Goal: Task Accomplishment & Management: Manage account settings

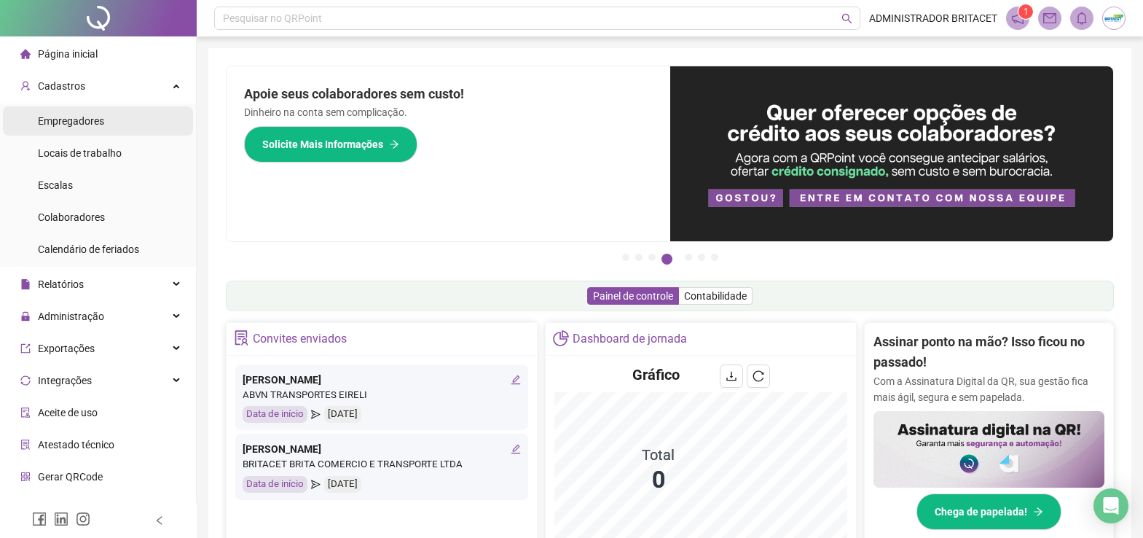
click at [73, 119] on span "Empregadores" at bounding box center [71, 121] width 66 height 12
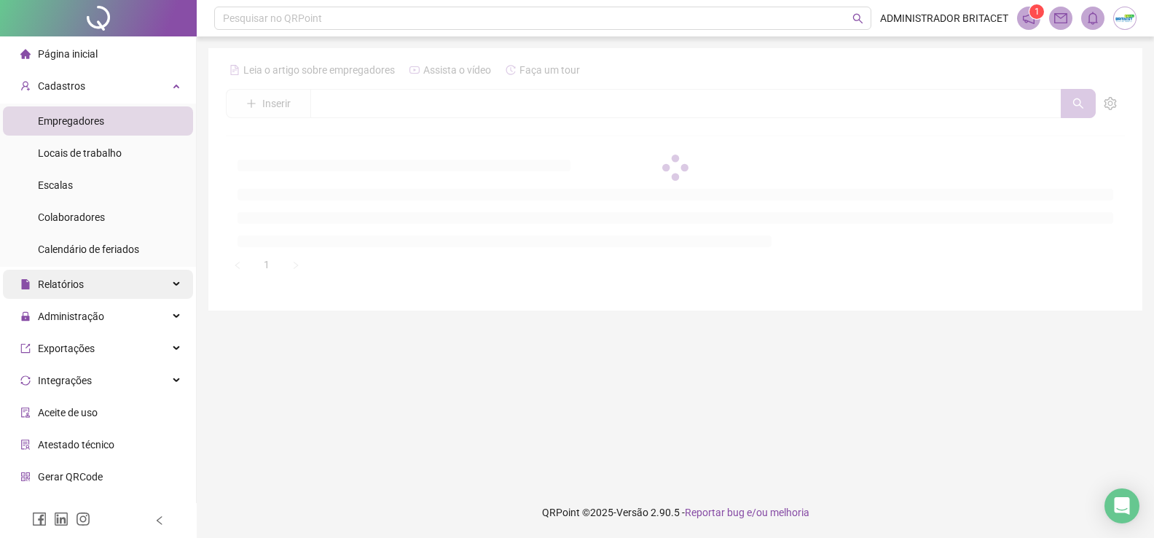
click at [70, 287] on span "Relatórios" at bounding box center [61, 284] width 46 height 12
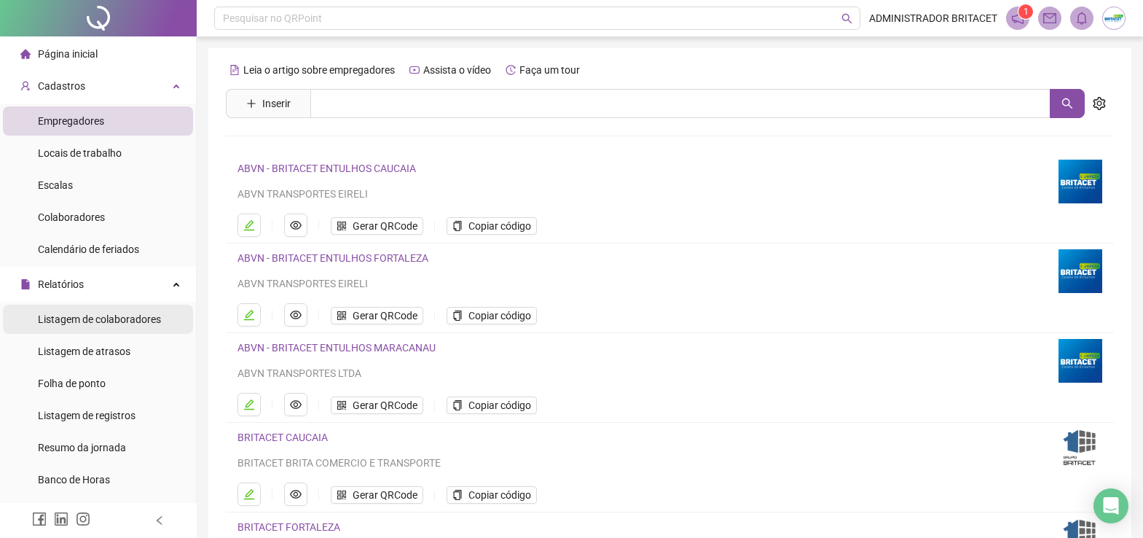
click at [150, 320] on span "Listagem de colaboradores" at bounding box center [99, 319] width 123 height 12
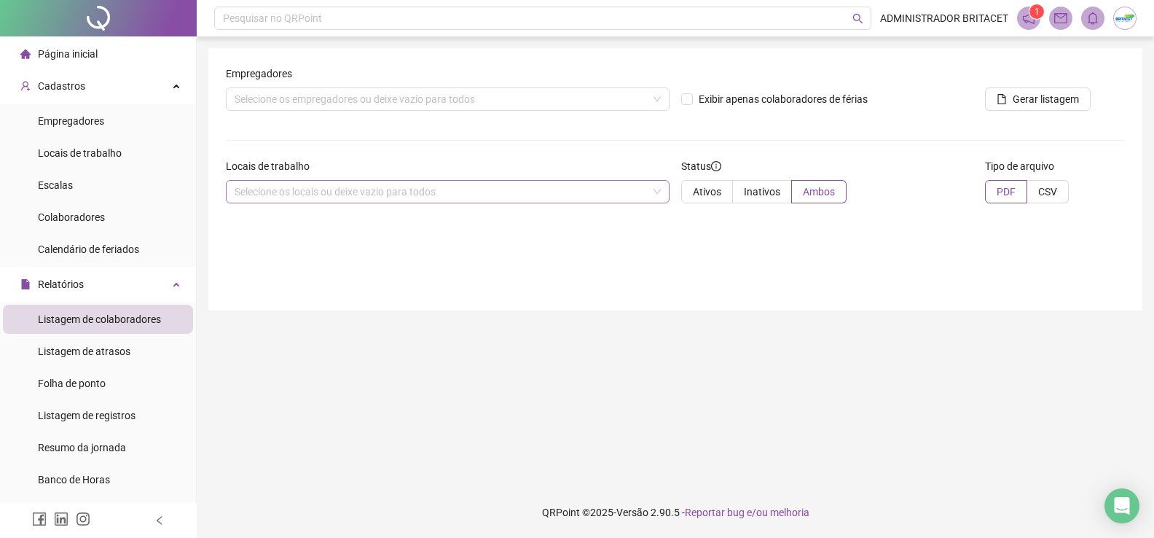
click at [293, 181] on div "Selecione os locais ou deixe vazio para todos" at bounding box center [448, 191] width 444 height 23
click at [307, 195] on div "Selecione os locais ou deixe vazio para todos" at bounding box center [448, 191] width 444 height 23
click at [309, 193] on div "Selecione os locais ou deixe vazio para todos" at bounding box center [448, 191] width 444 height 23
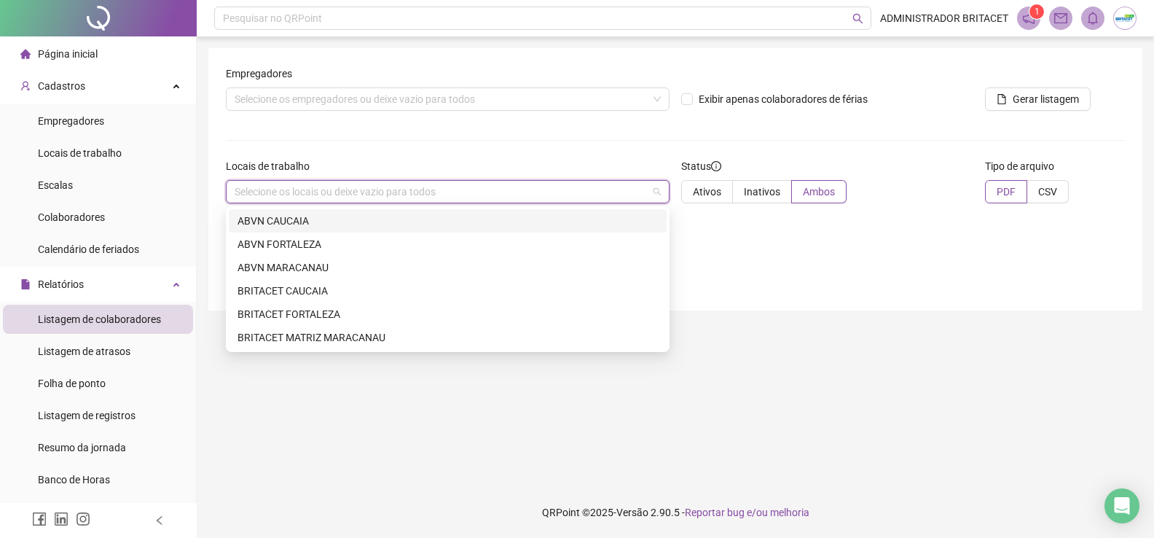
click at [299, 219] on div "ABVN CAUCAIA" at bounding box center [447, 221] width 420 height 16
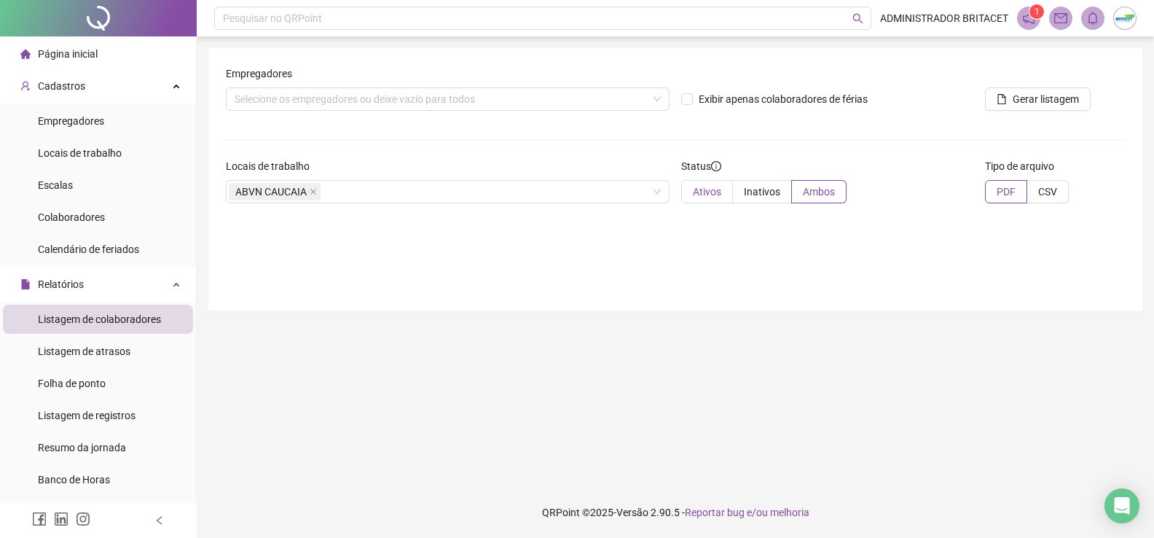
click at [710, 189] on span "Ativos" at bounding box center [707, 192] width 28 height 12
click at [997, 192] on span "PDF" at bounding box center [1006, 192] width 19 height 12
click at [1048, 95] on span "Gerar listagem" at bounding box center [1046, 99] width 66 height 16
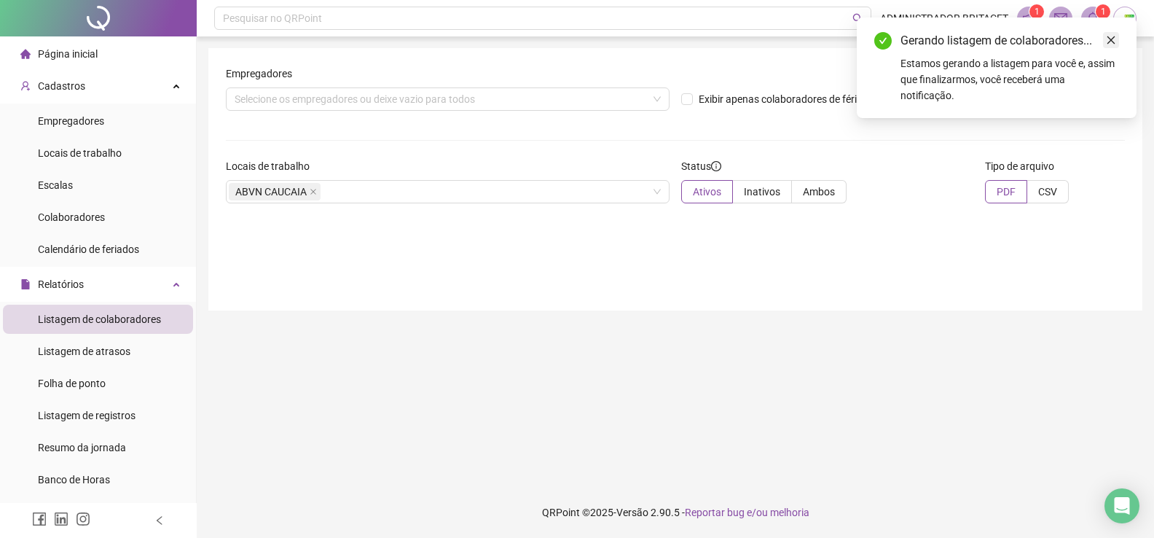
click at [1112, 37] on icon "close" at bounding box center [1111, 40] width 10 height 10
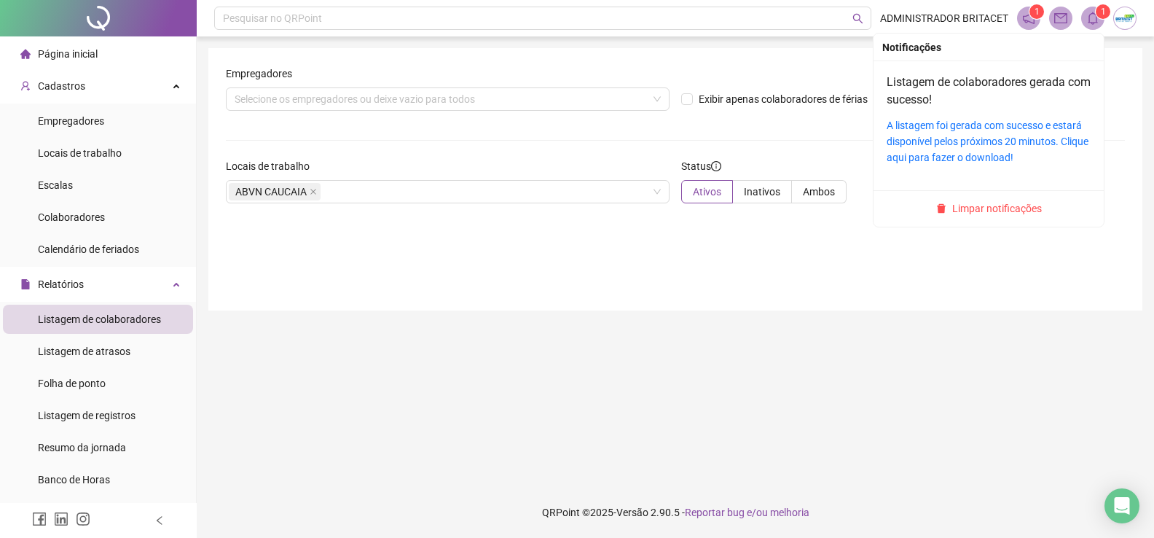
click at [1091, 17] on icon "bell" at bounding box center [1092, 18] width 13 height 13
click at [955, 142] on link "A listagem foi gerada com sucesso e estará disponível pelos próximos 20 minutos…" at bounding box center [988, 141] width 202 height 44
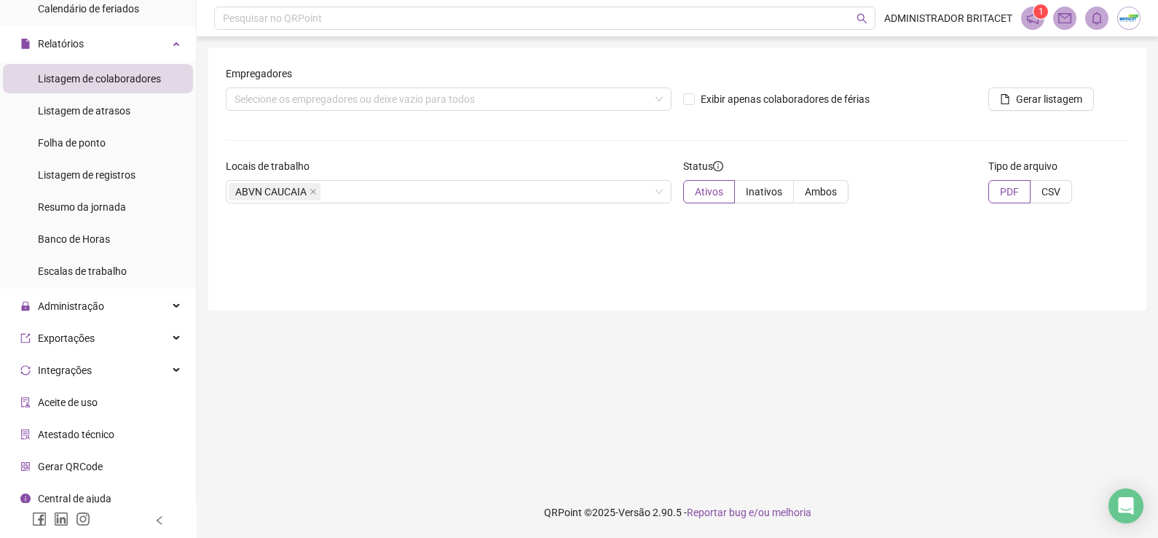
scroll to position [251, 0]
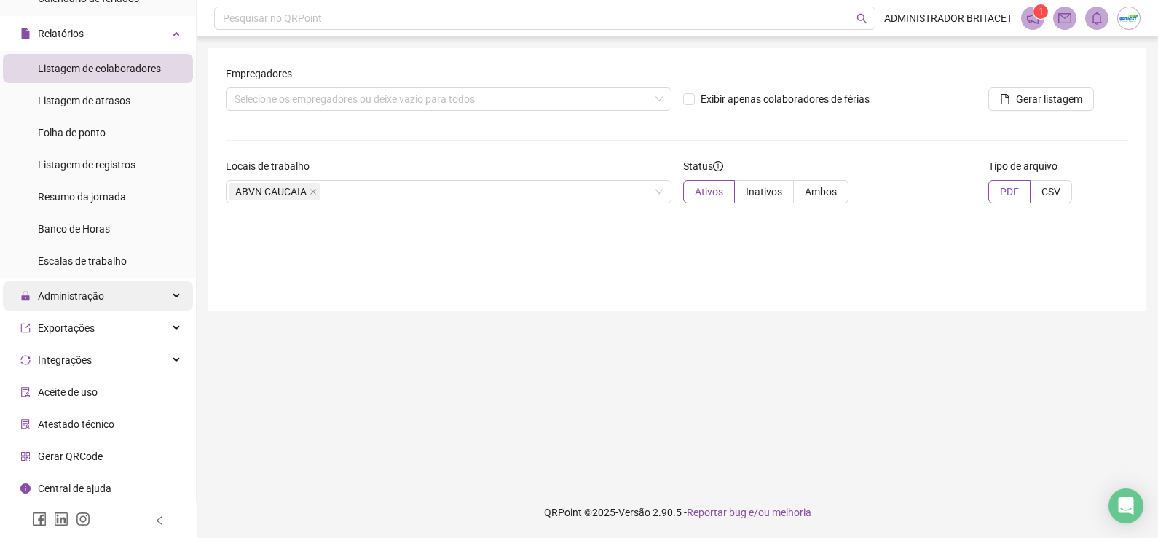
click at [84, 294] on span "Administração" at bounding box center [71, 296] width 66 height 12
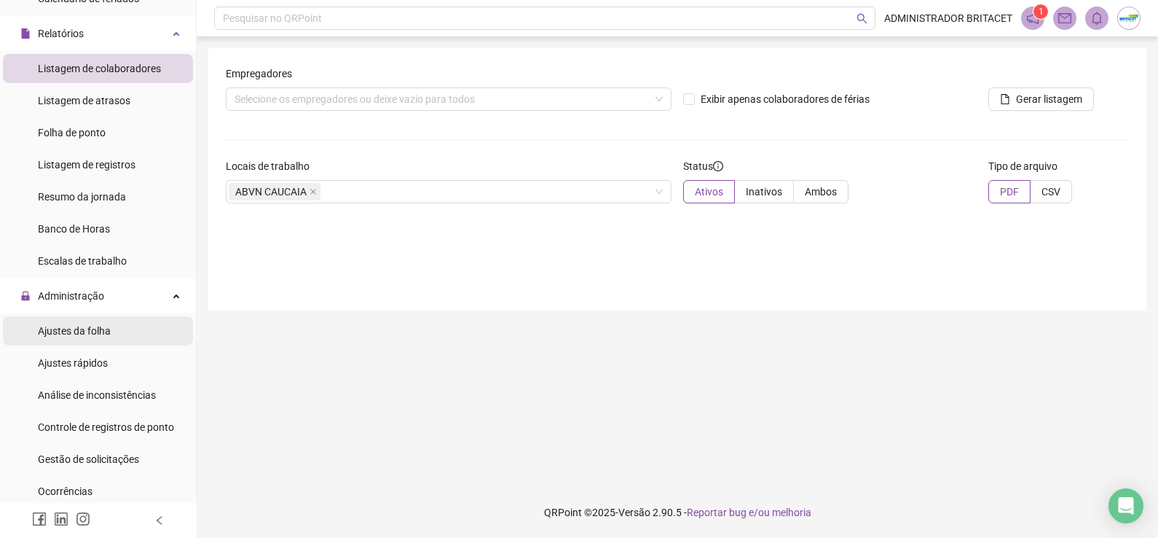
click at [87, 338] on div "Ajustes da folha" at bounding box center [74, 330] width 73 height 29
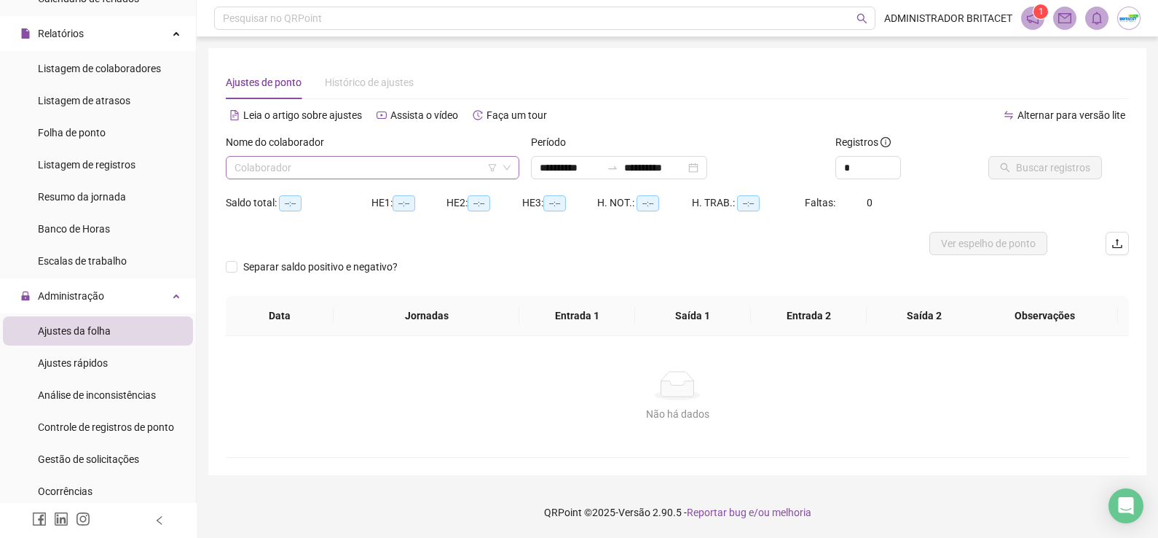
type input "**********"
click at [282, 172] on input "search" at bounding box center [366, 168] width 263 height 22
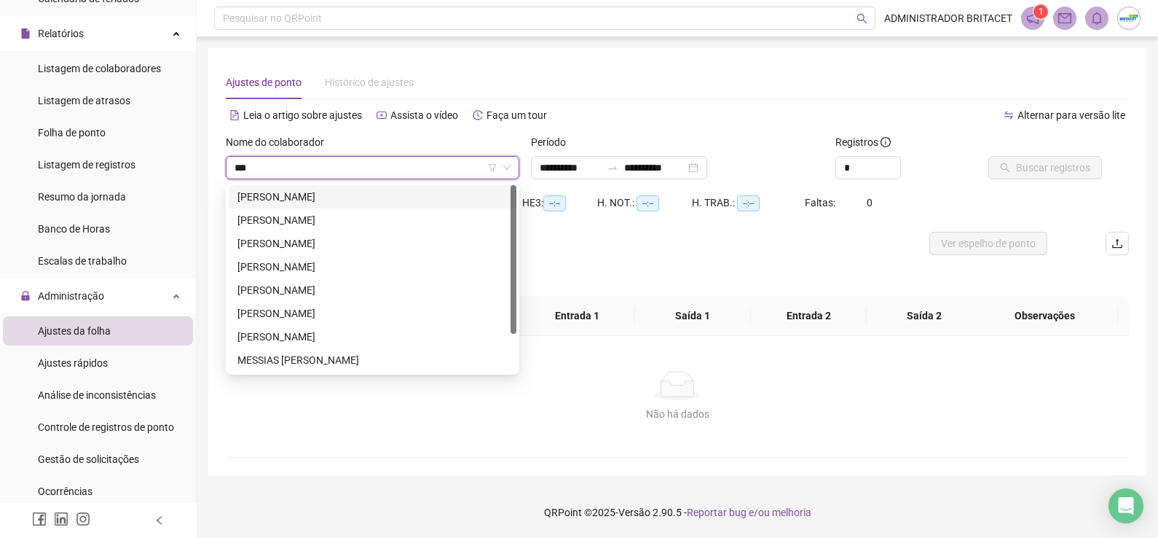
type input "****"
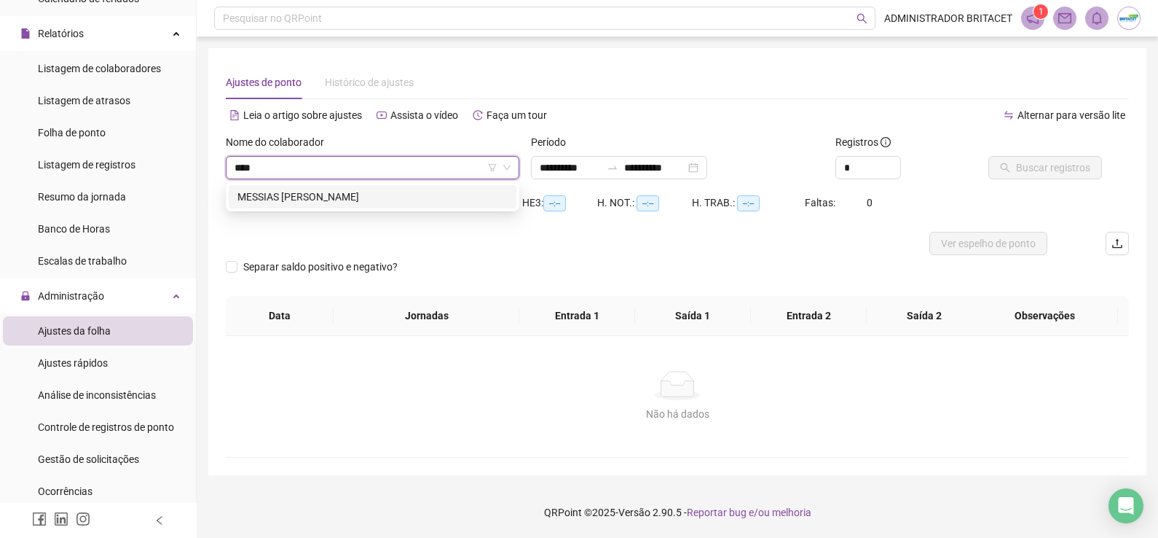
click at [294, 195] on div "MESSIAS [PERSON_NAME]" at bounding box center [372, 197] width 270 height 16
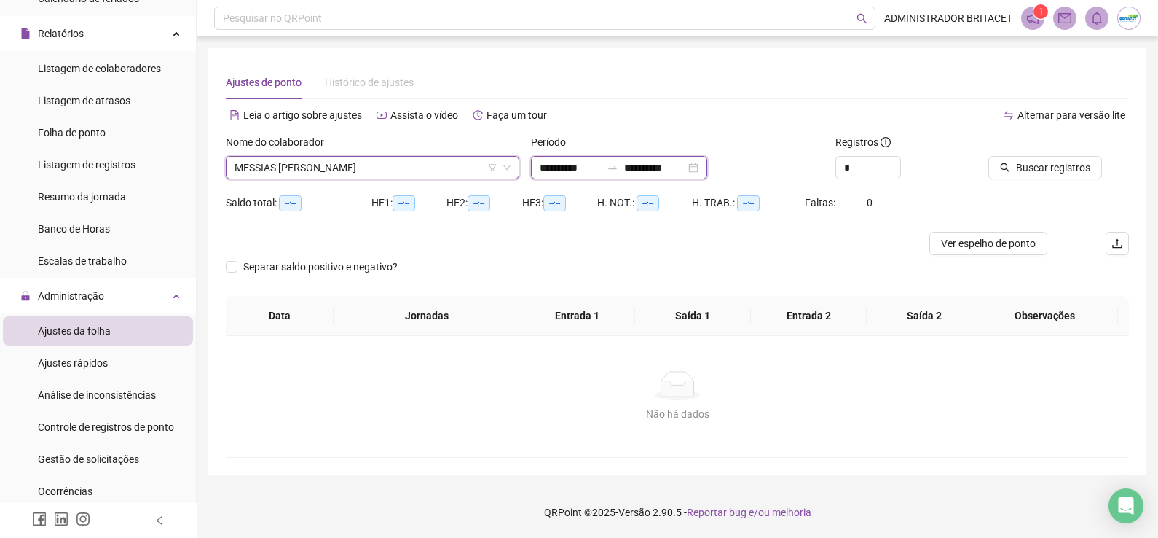
click at [594, 162] on input "**********" at bounding box center [570, 168] width 61 height 16
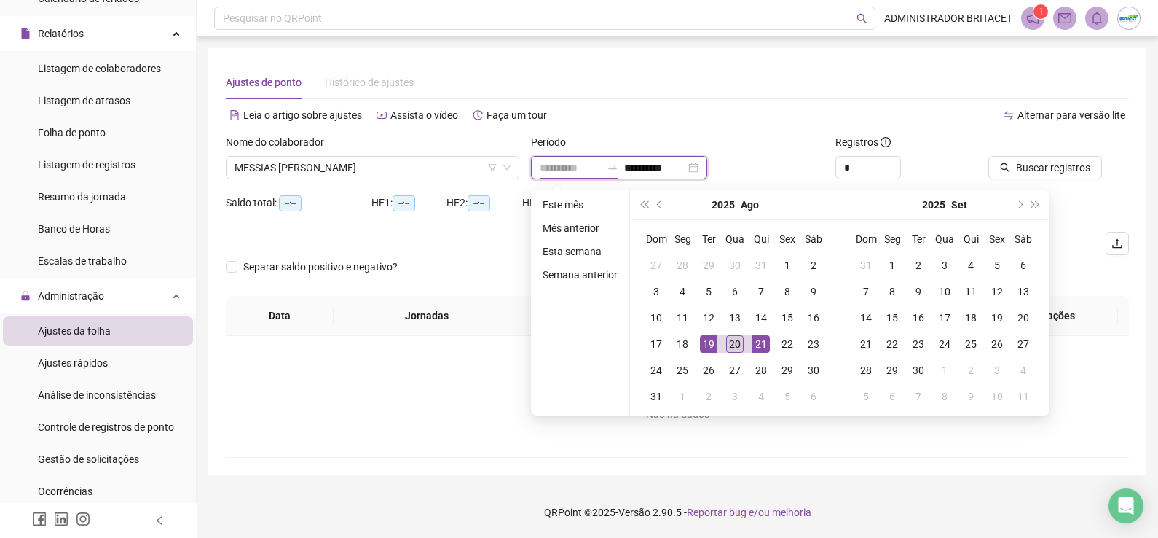
type input "**********"
click at [735, 337] on div "20" at bounding box center [734, 343] width 17 height 17
drag, startPoint x: 735, startPoint y: 337, endPoint x: 828, endPoint y: 354, distance: 94.7
click at [739, 339] on div "20" at bounding box center [734, 343] width 17 height 17
type input "**********"
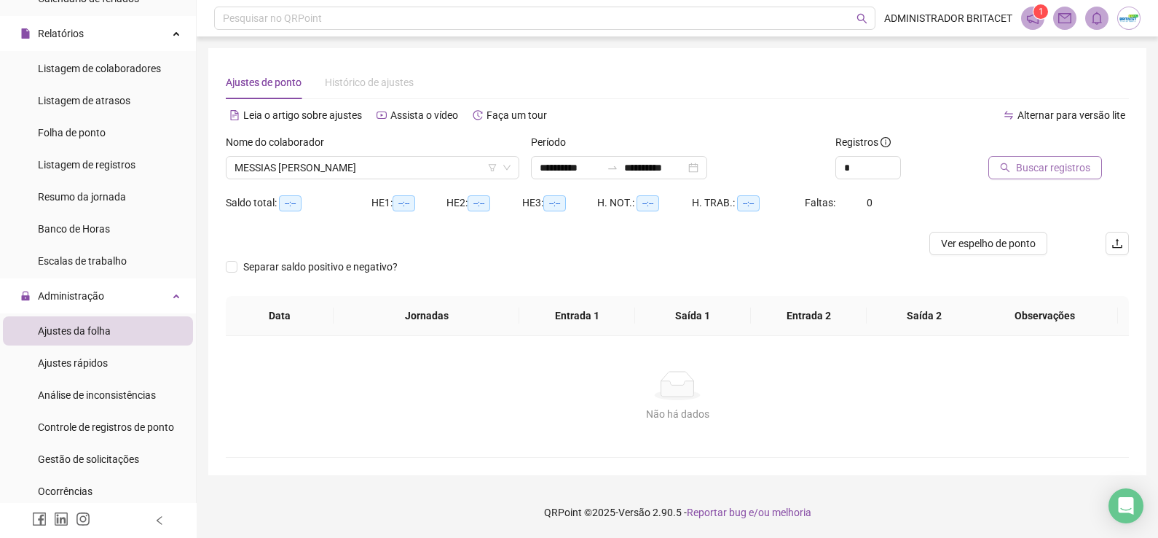
click at [1024, 160] on span "Buscar registros" at bounding box center [1053, 168] width 74 height 16
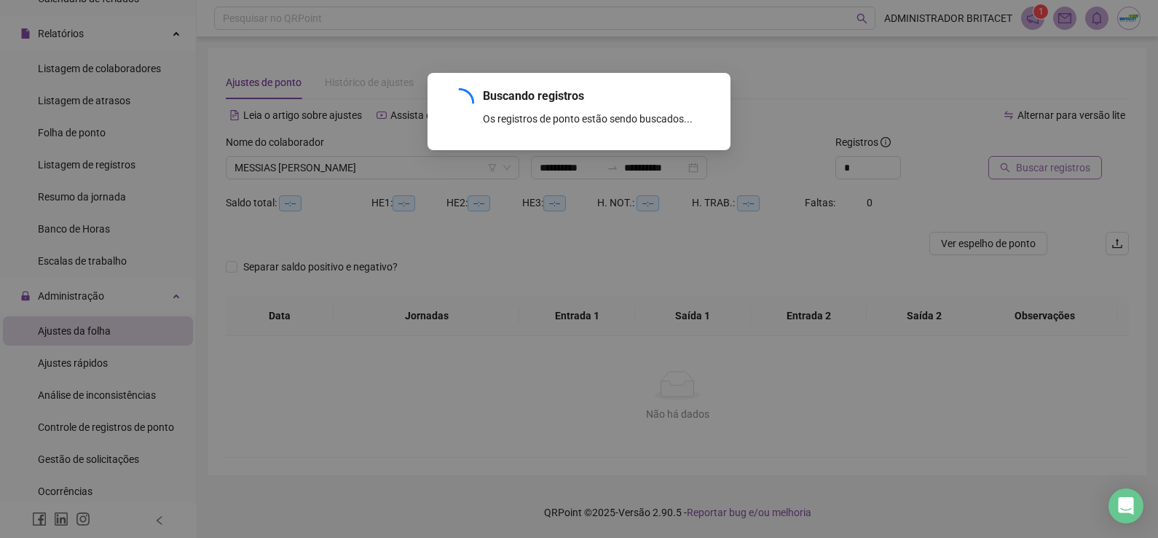
click at [1024, 160] on div "Buscando registros Os registros de ponto estão sendo buscados... OK" at bounding box center [579, 269] width 1158 height 538
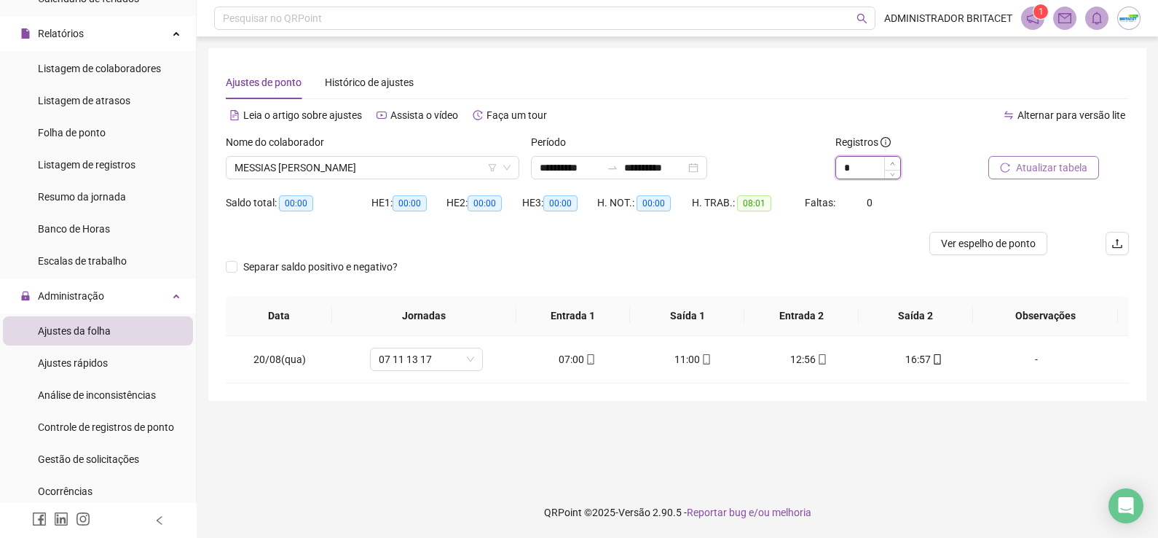
click at [897, 163] on span "Increase Value" at bounding box center [892, 163] width 16 height 13
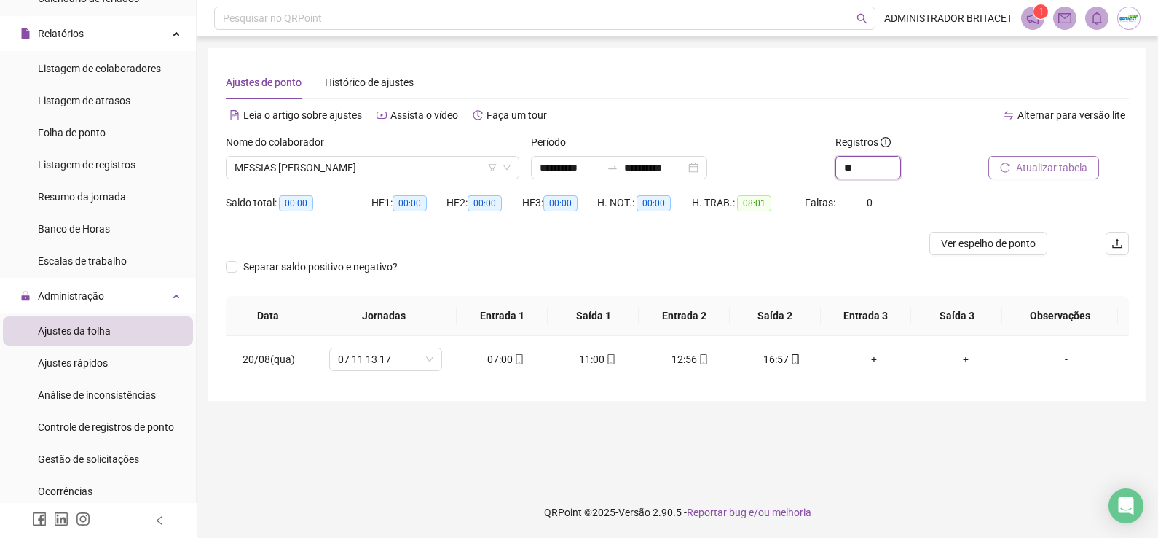
type input "*"
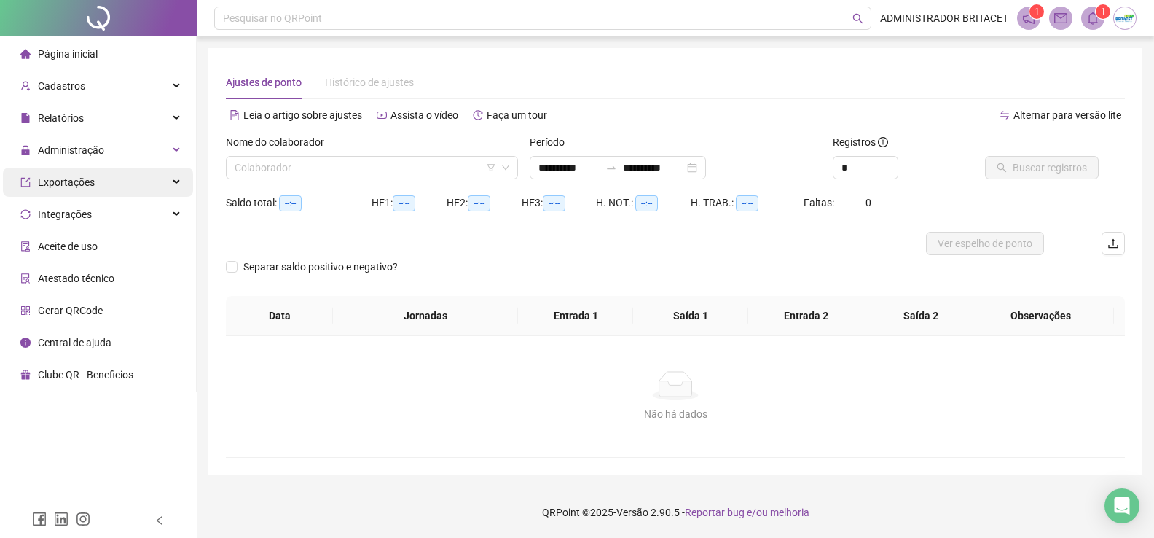
type input "**********"
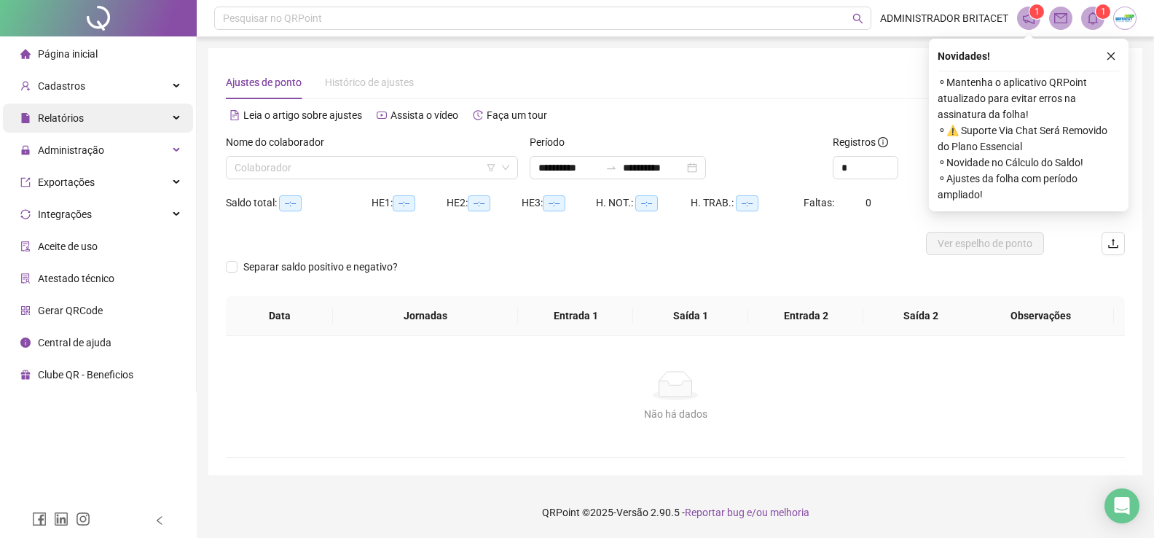
click at [65, 116] on span "Relatórios" at bounding box center [61, 118] width 46 height 12
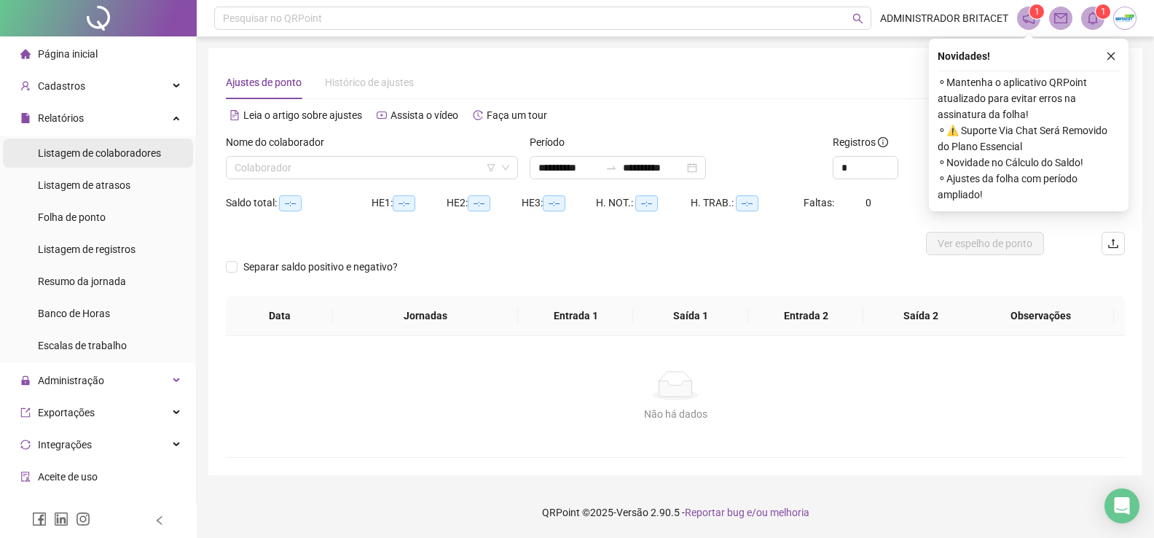
click at [86, 151] on span "Listagem de colaboradores" at bounding box center [99, 153] width 123 height 12
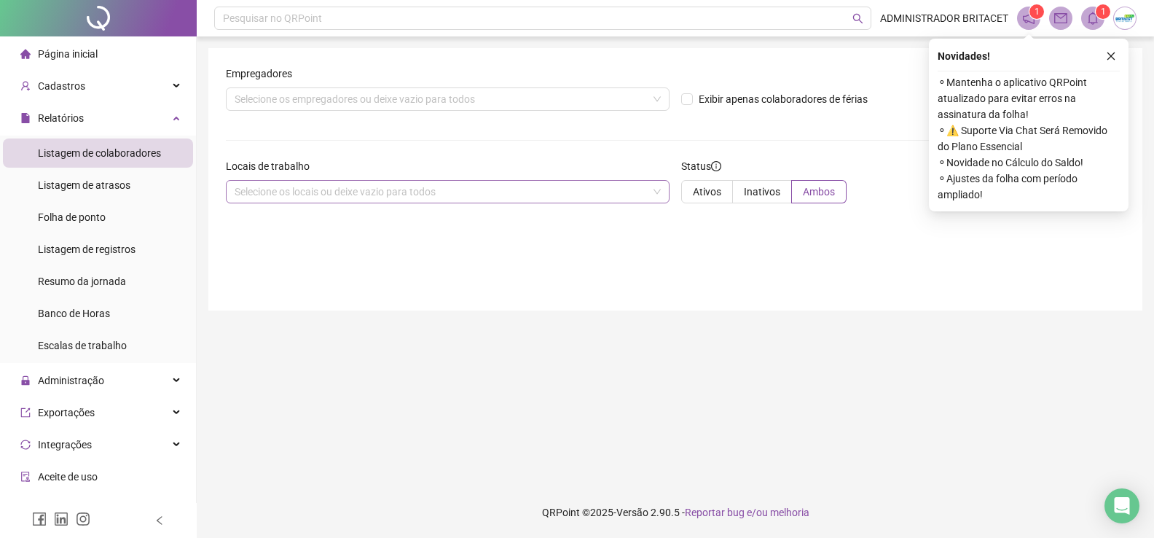
click at [304, 200] on div "Selecione os locais ou deixe vazio para todos" at bounding box center [448, 191] width 444 height 23
click at [309, 189] on div "Selecione os locais ou deixe vazio para todos" at bounding box center [448, 191] width 444 height 23
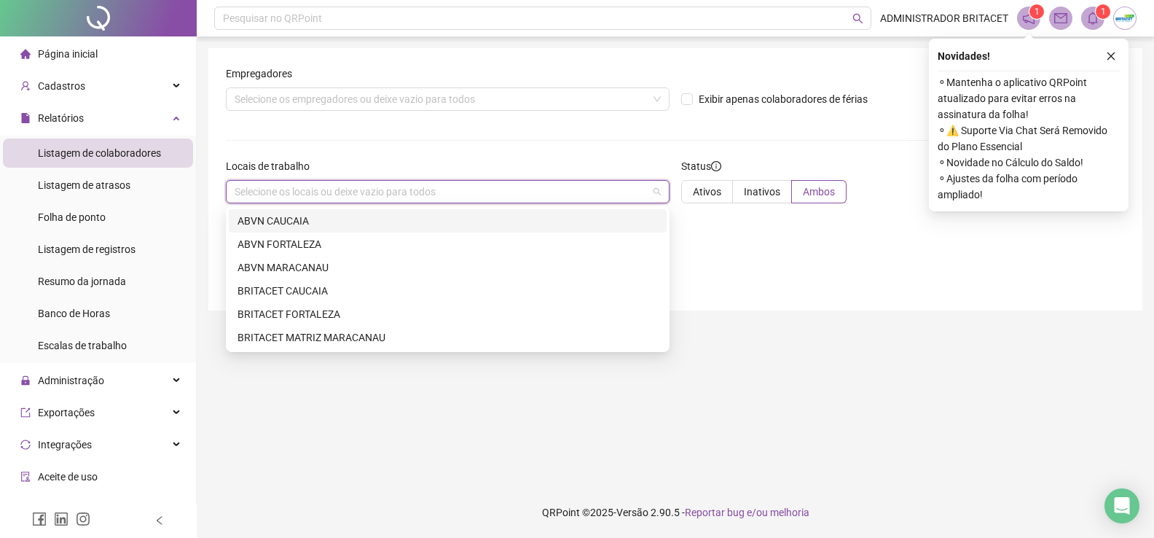
click at [309, 189] on div "Selecione os locais ou deixe vazio para todos" at bounding box center [448, 191] width 444 height 23
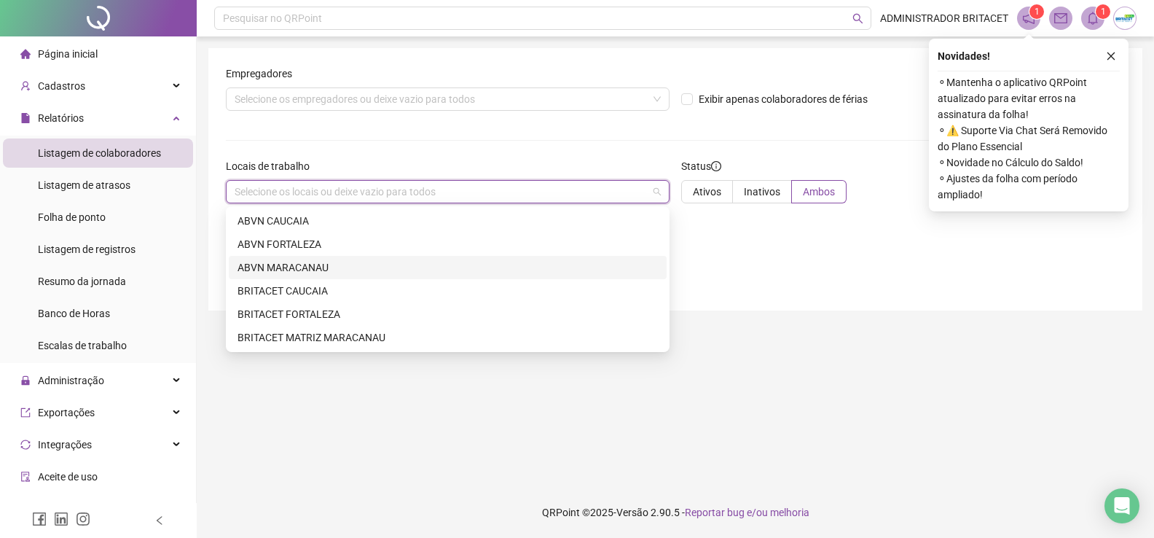
click at [302, 269] on div "ABVN MARACANAU" at bounding box center [447, 267] width 420 height 16
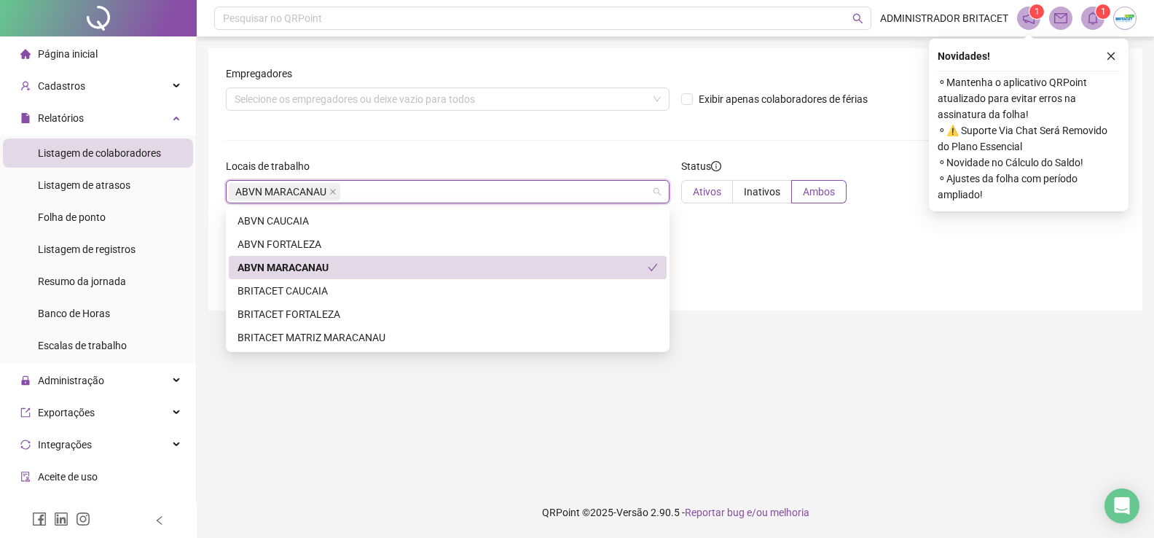
click at [706, 196] on span "Ativos" at bounding box center [707, 192] width 28 height 12
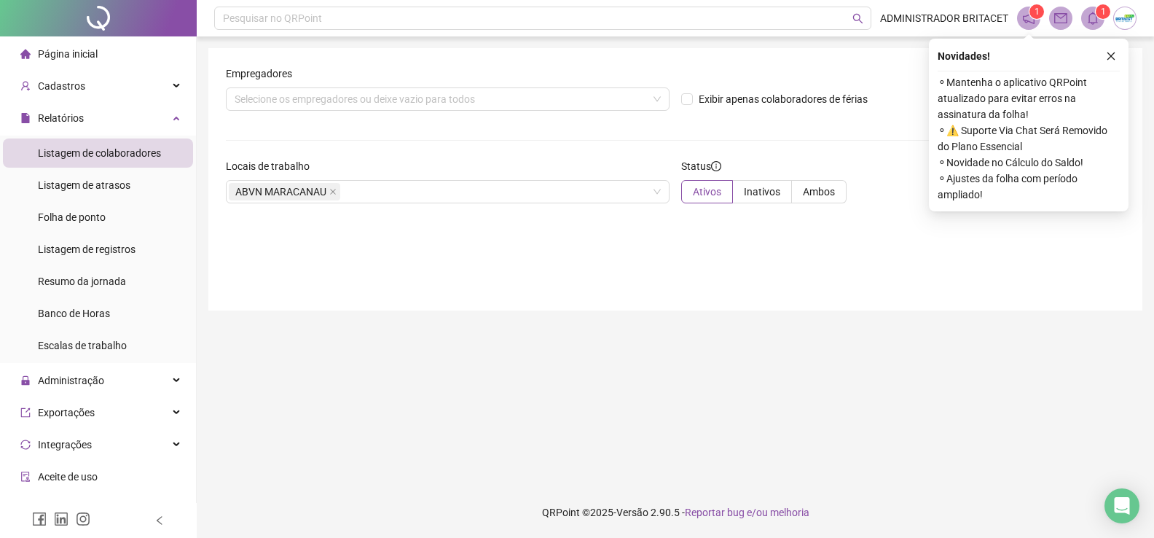
click at [1131, 56] on div "Empregadores Selecione os empregadores ou deixe vazio para todos Exibir apenas …" at bounding box center [675, 179] width 934 height 262
click at [1109, 55] on icon "close" at bounding box center [1111, 56] width 8 height 8
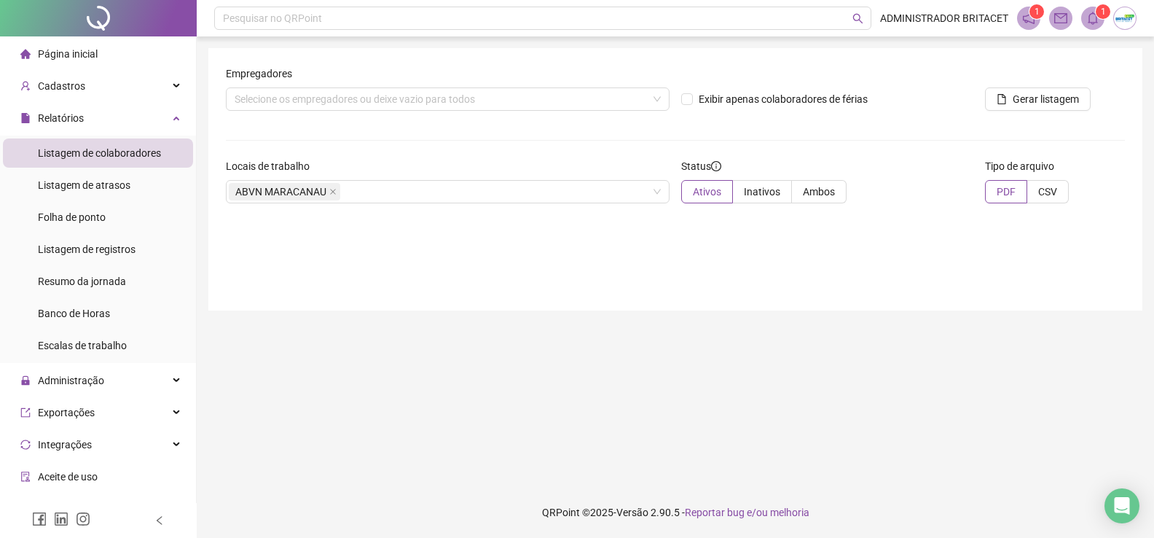
click at [1091, 25] on span at bounding box center [1092, 18] width 23 height 23
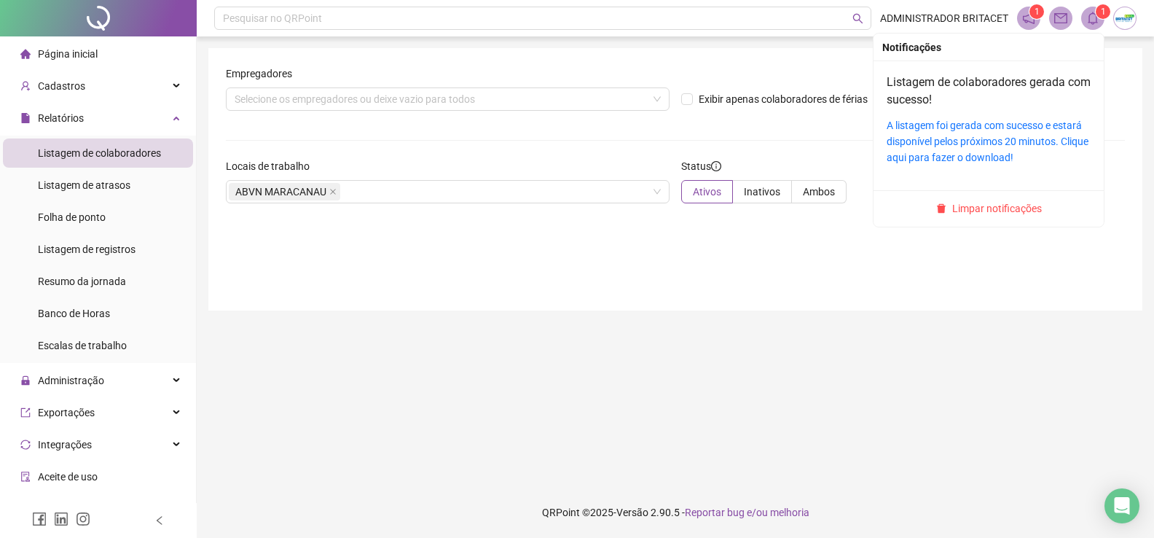
drag, startPoint x: 988, startPoint y: 208, endPoint x: 1048, endPoint y: 111, distance: 114.8
click at [987, 208] on span "Limpar notificações" at bounding box center [997, 208] width 90 height 16
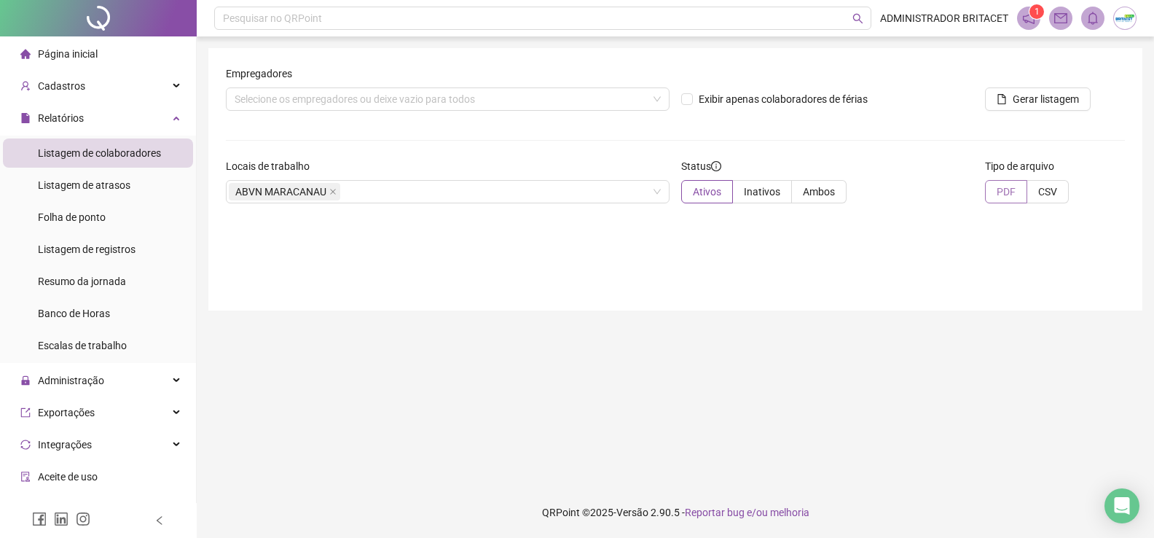
click at [1002, 191] on span "PDF" at bounding box center [1006, 192] width 19 height 12
click at [1035, 100] on span "Gerar listagem" at bounding box center [1046, 99] width 66 height 16
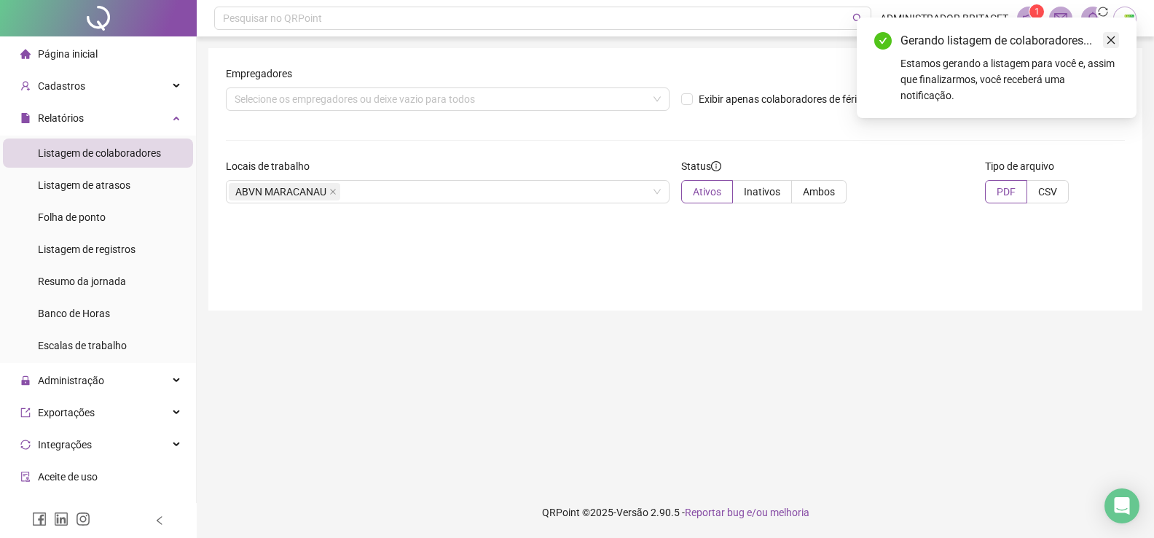
click at [1108, 39] on icon "close" at bounding box center [1111, 40] width 10 height 10
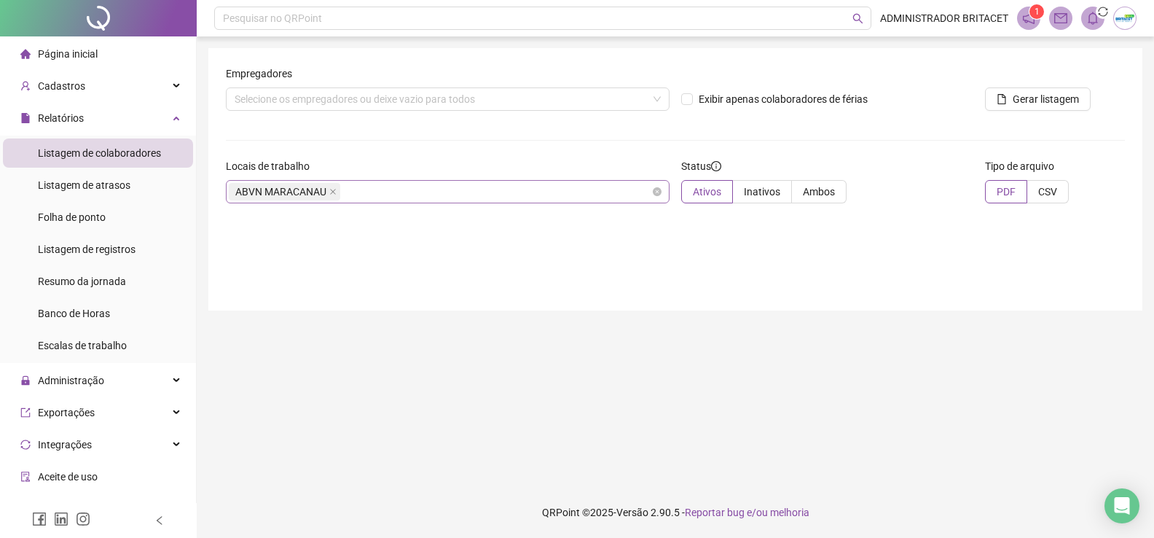
click at [402, 191] on div "ABVN MARACANAU" at bounding box center [448, 191] width 444 height 23
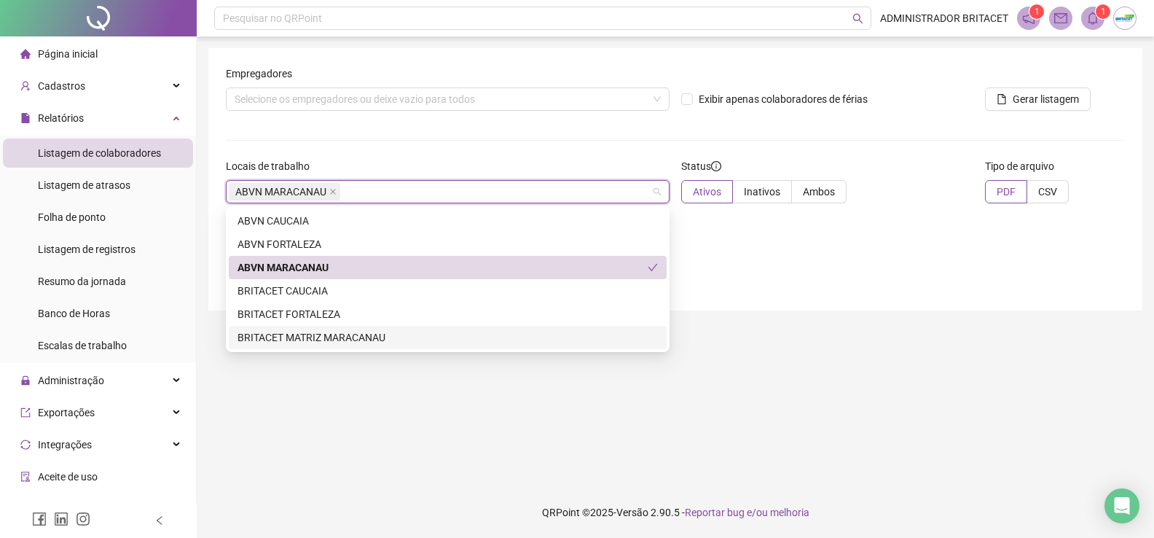
click at [296, 337] on div "BRITACET MATRIZ MARACANAU" at bounding box center [447, 337] width 420 height 16
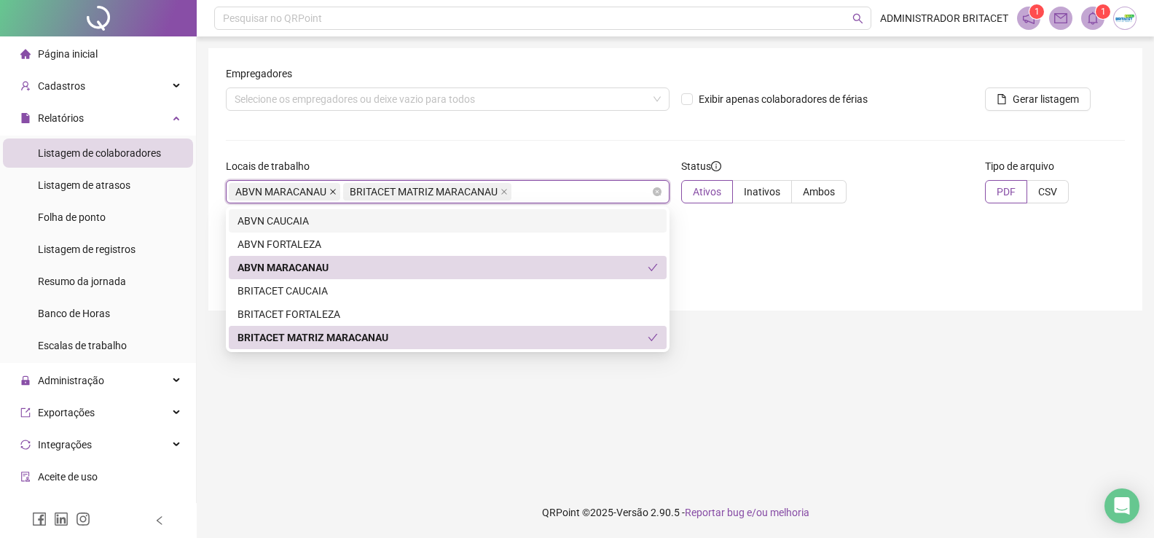
click at [334, 194] on icon "close" at bounding box center [332, 191] width 7 height 7
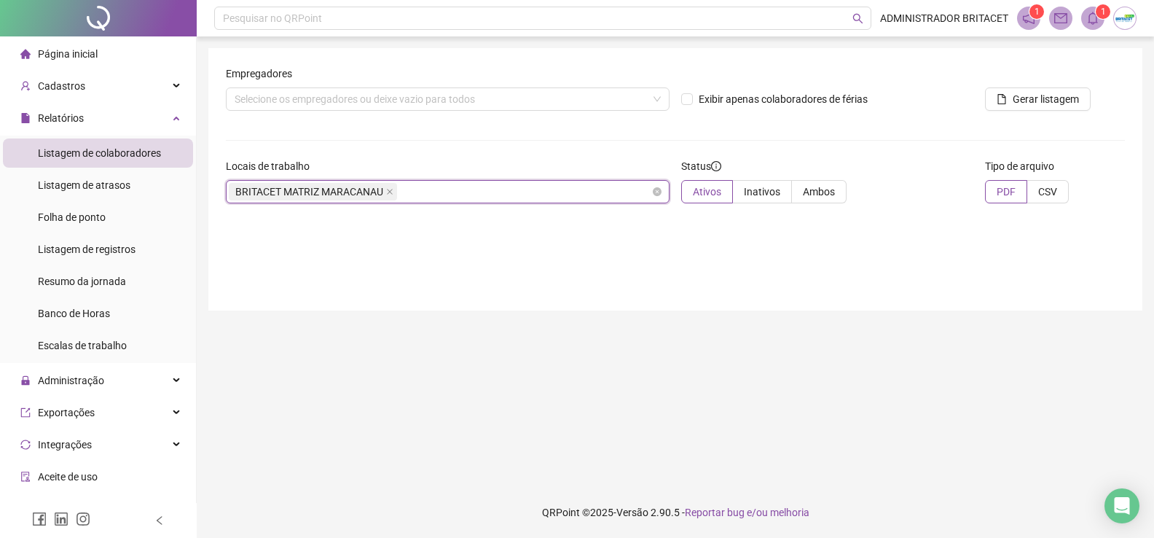
click at [595, 197] on div "BRITACET MATRIZ MARACANAU" at bounding box center [448, 191] width 444 height 23
click at [707, 189] on span "Ativos" at bounding box center [707, 192] width 28 height 12
click at [1029, 113] on div "Gerar listagem" at bounding box center [1017, 94] width 76 height 57
click at [1032, 98] on span "Gerar listagem" at bounding box center [1046, 99] width 66 height 16
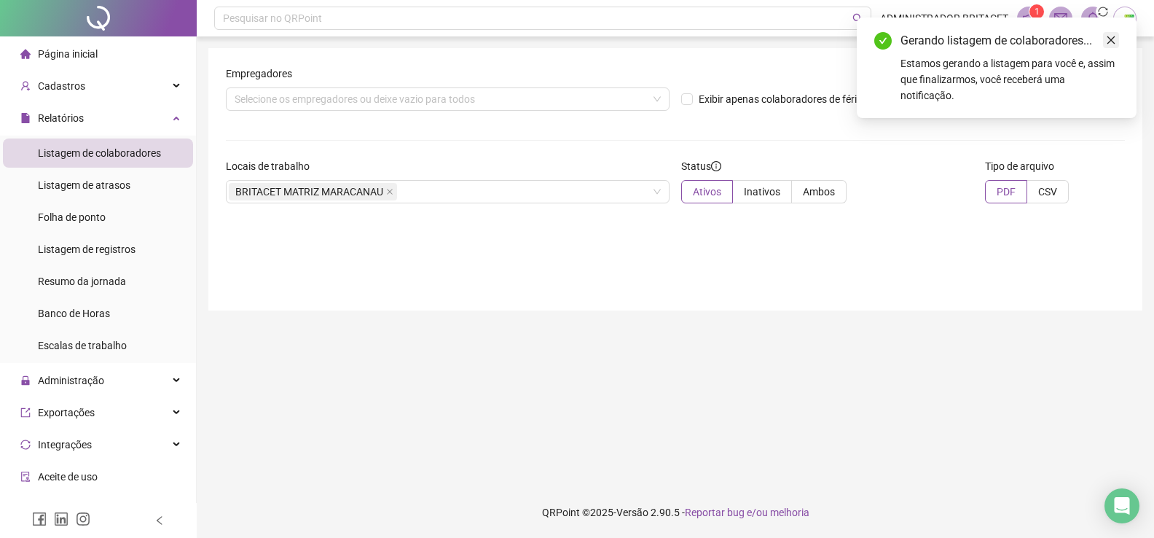
click at [1114, 39] on icon "close" at bounding box center [1111, 40] width 10 height 10
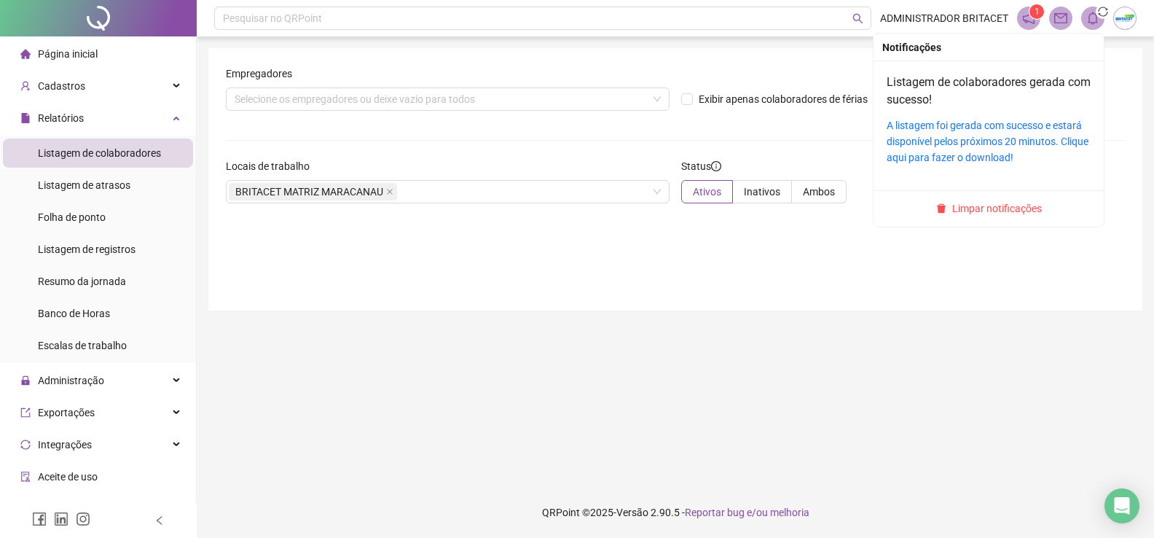
click at [1091, 28] on span at bounding box center [1092, 18] width 23 height 23
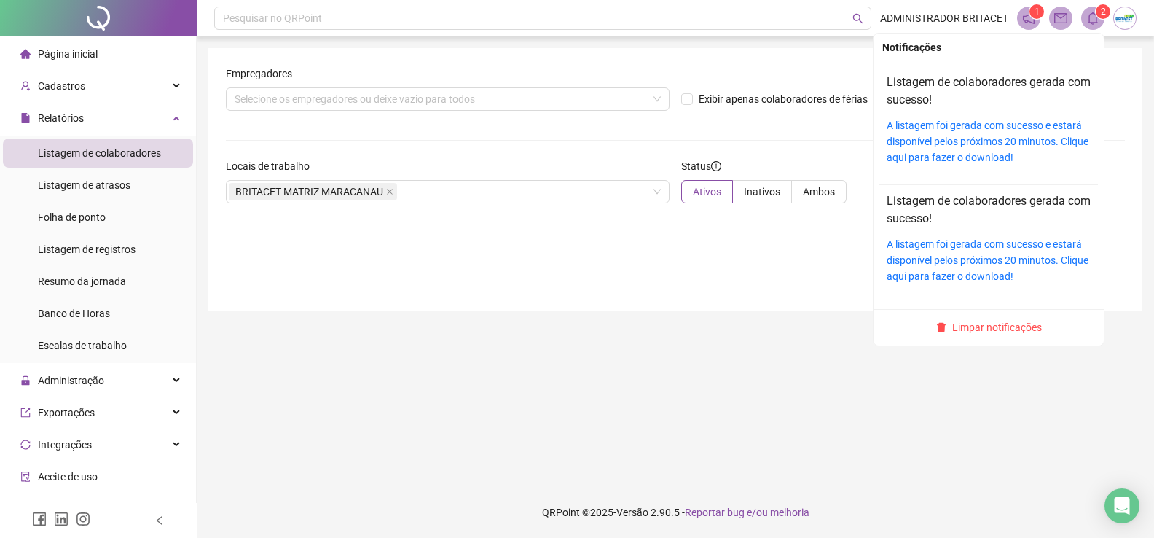
click at [1092, 19] on icon "bell" at bounding box center [1092, 18] width 13 height 13
click at [1002, 134] on link "A listagem foi gerada com sucesso e estará disponível pelos próximos 20 minutos…" at bounding box center [988, 141] width 202 height 44
click at [1099, 22] on span at bounding box center [1092, 18] width 23 height 23
click at [981, 267] on div "A listagem foi gerada com sucesso e estará disponível pelos próximos 20 minutos…" at bounding box center [989, 260] width 204 height 48
click at [937, 248] on link "A listagem foi gerada com sucesso e estará disponível pelos próximos 20 minutos…" at bounding box center [988, 260] width 202 height 44
